Goal: Navigation & Orientation: Find specific page/section

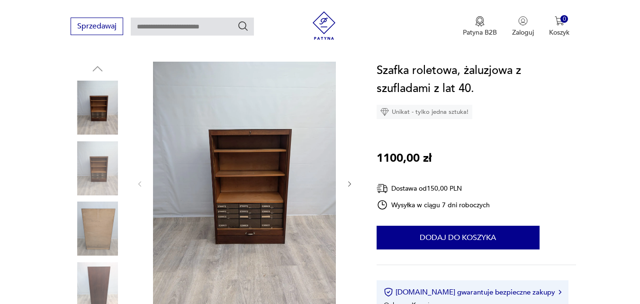
scroll to position [95, 0]
click at [98, 122] on img at bounding box center [98, 108] width 54 height 54
click at [77, 217] on img at bounding box center [98, 228] width 54 height 54
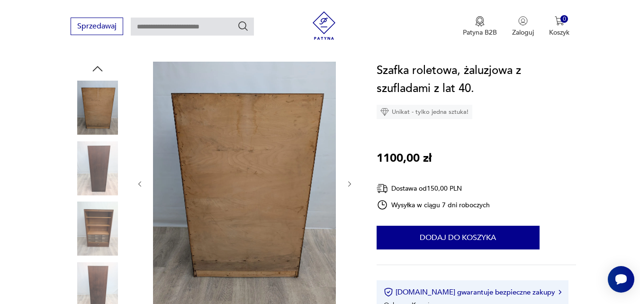
click at [96, 279] on img at bounding box center [98, 289] width 54 height 54
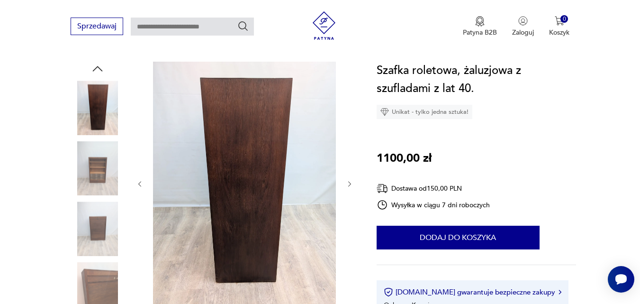
click at [107, 99] on img at bounding box center [98, 108] width 54 height 54
click at [105, 168] on img at bounding box center [98, 168] width 54 height 54
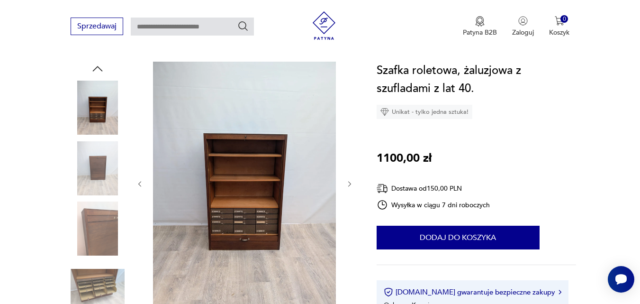
click at [96, 181] on img at bounding box center [98, 168] width 54 height 54
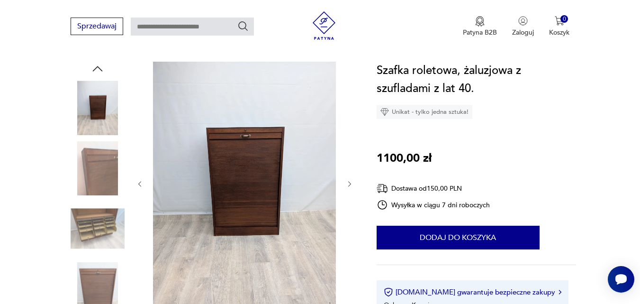
click at [238, 187] on img at bounding box center [244, 183] width 183 height 243
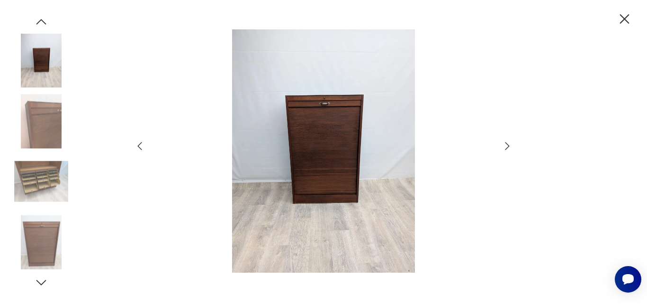
click at [343, 141] on img at bounding box center [323, 150] width 337 height 243
click at [505, 146] on icon "button" at bounding box center [507, 145] width 11 height 11
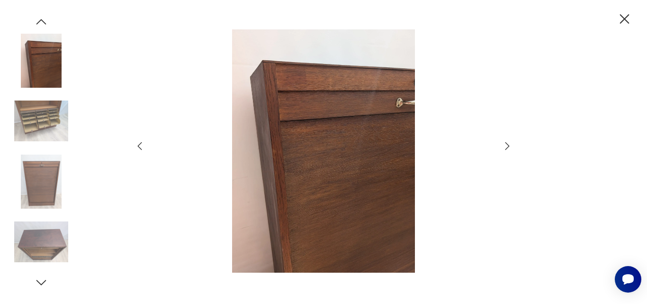
click at [27, 249] on img at bounding box center [41, 242] width 54 height 54
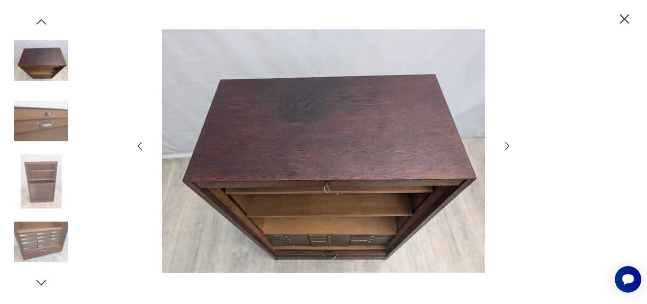
click at [276, 202] on img at bounding box center [323, 150] width 337 height 243
click at [42, 131] on img at bounding box center [41, 121] width 54 height 54
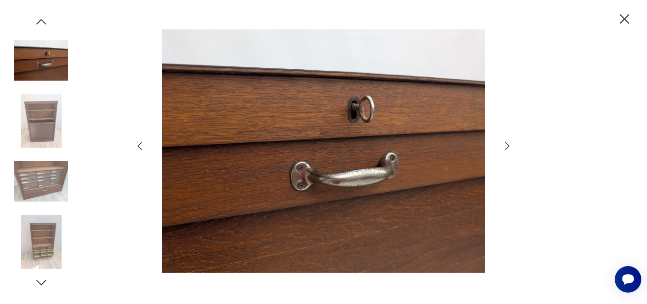
click at [23, 63] on img at bounding box center [41, 61] width 54 height 54
click at [32, 106] on img at bounding box center [41, 121] width 54 height 54
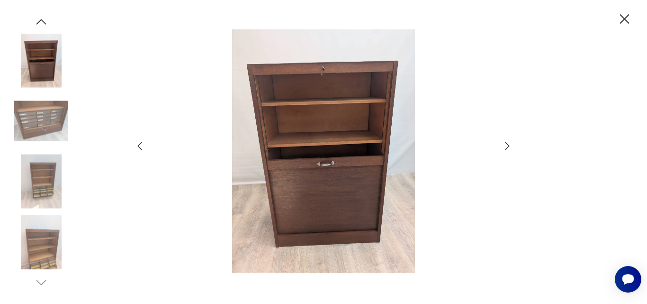
click at [311, 199] on img at bounding box center [323, 150] width 337 height 243
click at [625, 16] on icon "button" at bounding box center [624, 19] width 17 height 17
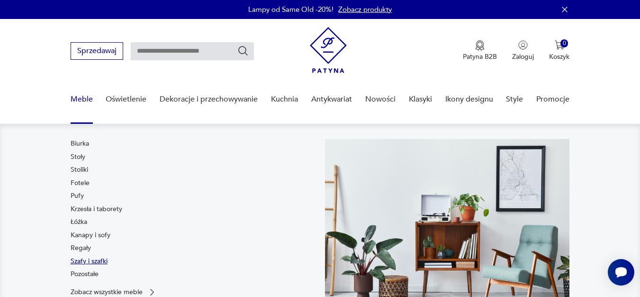
click at [81, 264] on link "Szafy i szafki" at bounding box center [89, 260] width 37 height 9
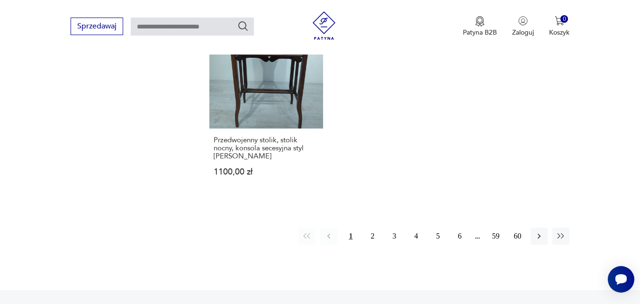
scroll to position [1435, 0]
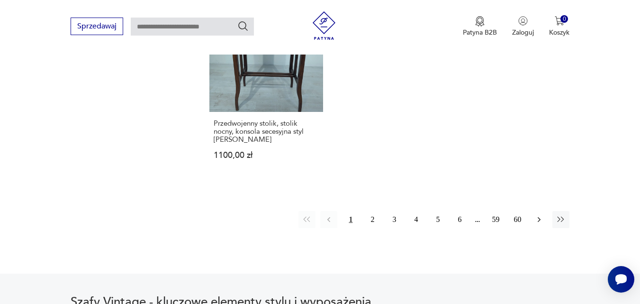
click at [534, 215] on icon "button" at bounding box center [538, 219] width 9 height 9
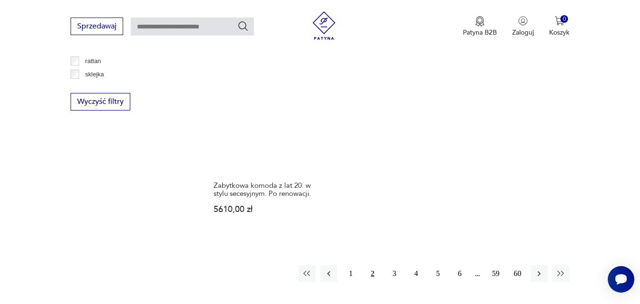
scroll to position [1341, 0]
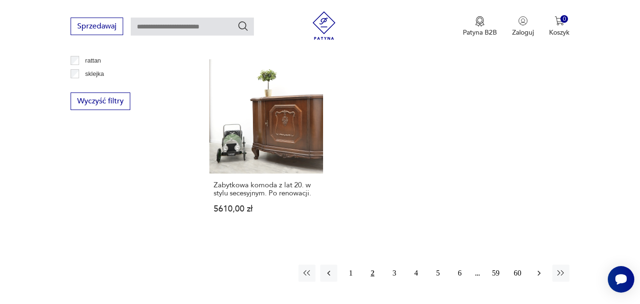
click at [536, 268] on icon "button" at bounding box center [538, 272] width 9 height 9
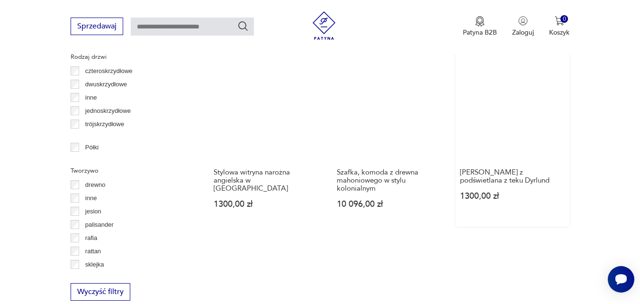
scroll to position [1151, 0]
